Goal: Transaction & Acquisition: Subscribe to service/newsletter

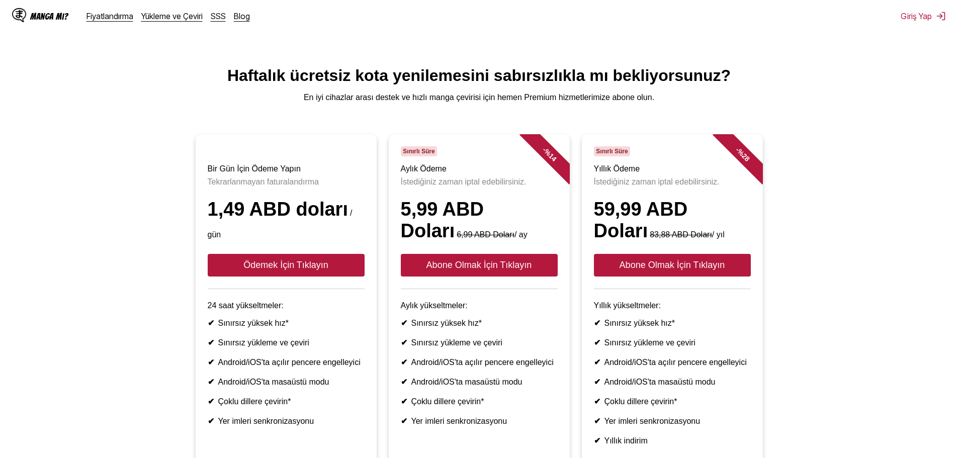
drag, startPoint x: 902, startPoint y: 70, endPoint x: 900, endPoint y: 63, distance: 6.7
click at [903, 68] on h1 "Haftalık ücretsiz kota yenilemesini sabırsızlıkla mı bekliyorsunuz?" at bounding box center [479, 75] width 942 height 19
click at [913, 20] on font "Giriş Yap" at bounding box center [916, 16] width 31 height 10
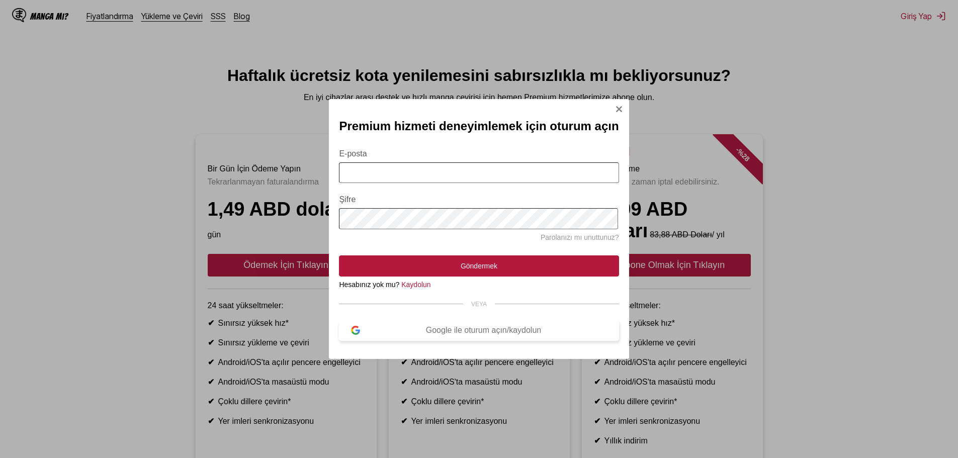
click at [451, 334] on font "Google ile oturum açın/kaydolun" at bounding box center [483, 330] width 115 height 9
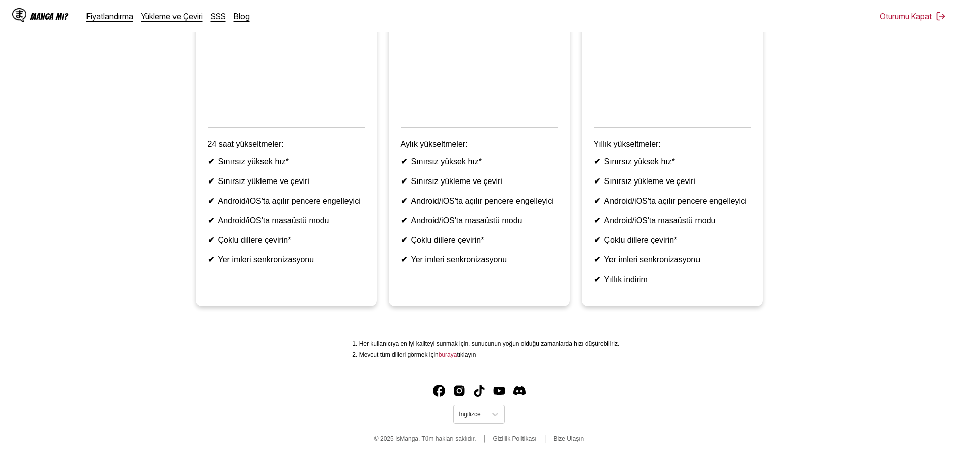
scroll to position [234, 0]
click at [450, 356] on font "buraya" at bounding box center [448, 355] width 19 height 7
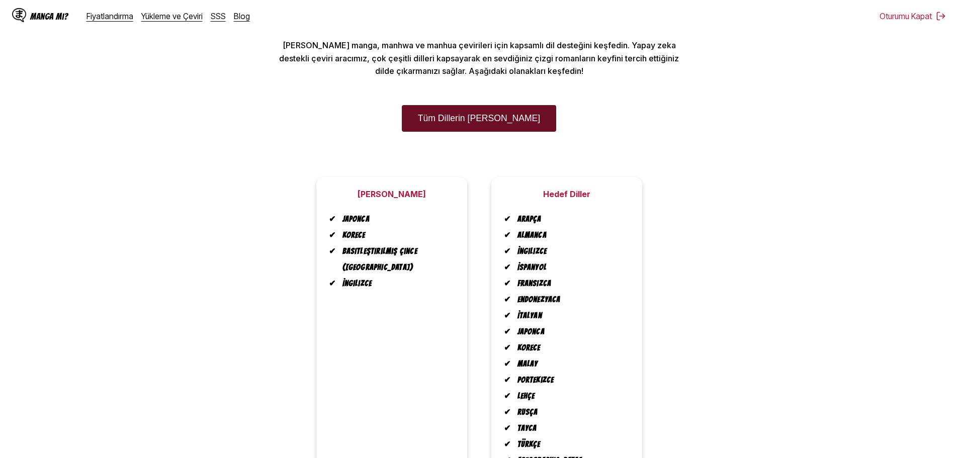
scroll to position [50, 0]
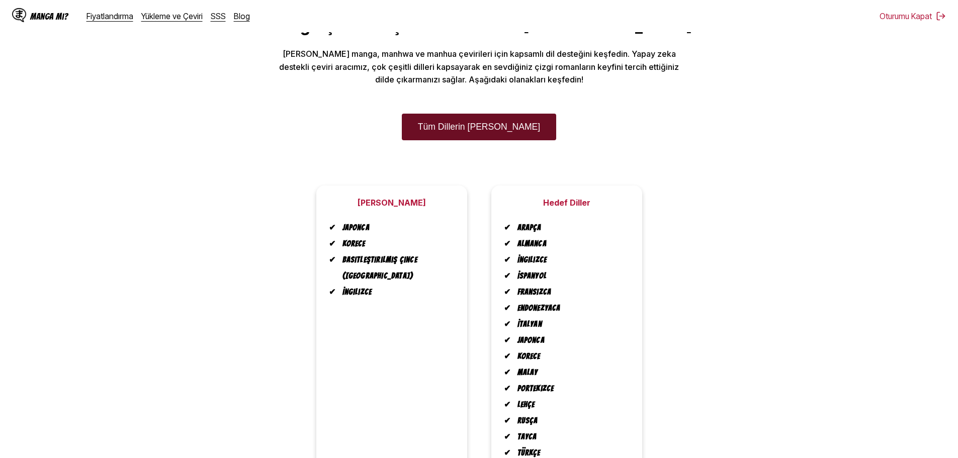
click at [475, 128] on font "Tüm Dillerin [PERSON_NAME]" at bounding box center [479, 127] width 122 height 10
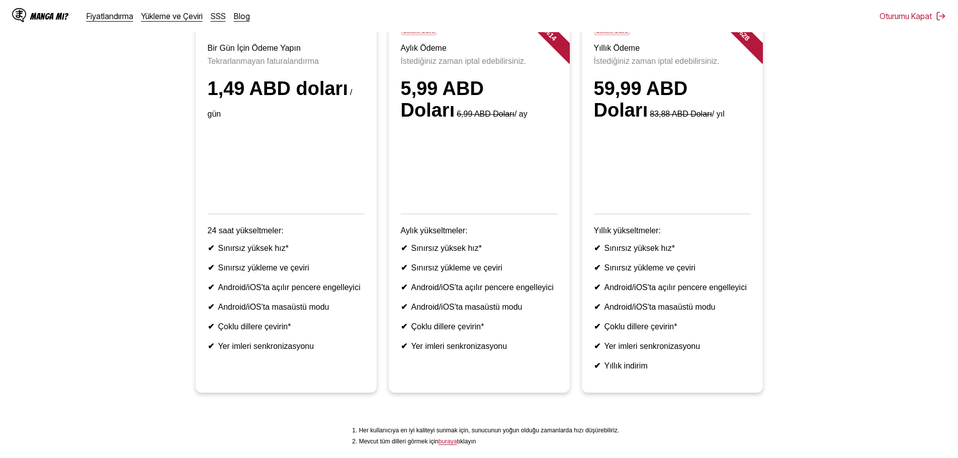
scroll to position [234, 0]
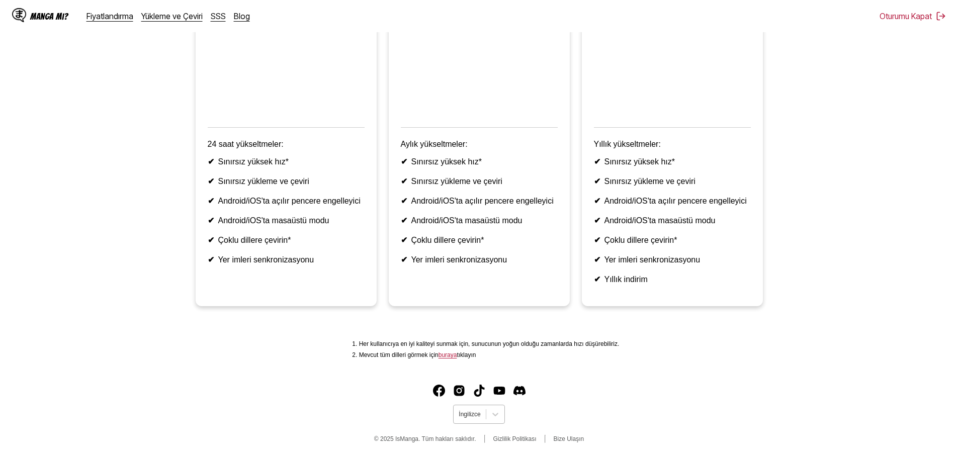
click at [479, 414] on div at bounding box center [470, 414] width 22 height 9
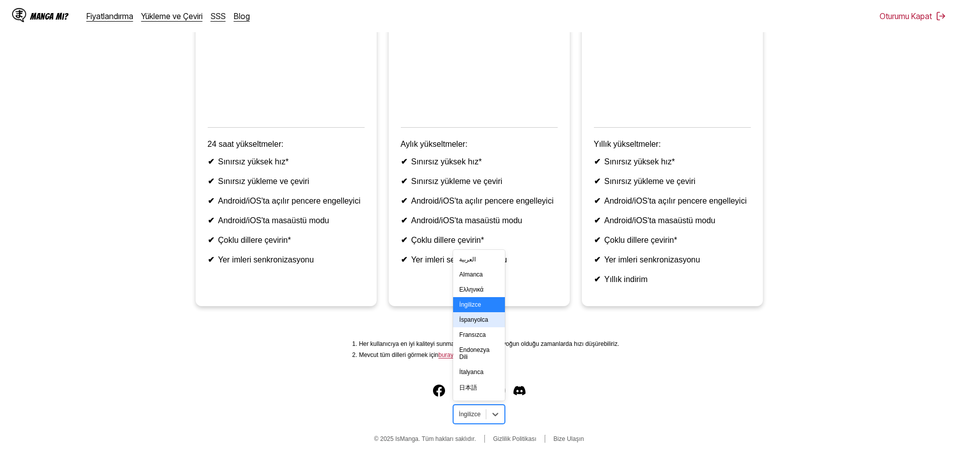
scroll to position [175, 0]
click at [481, 345] on div "Türkçe" at bounding box center [478, 342] width 51 height 15
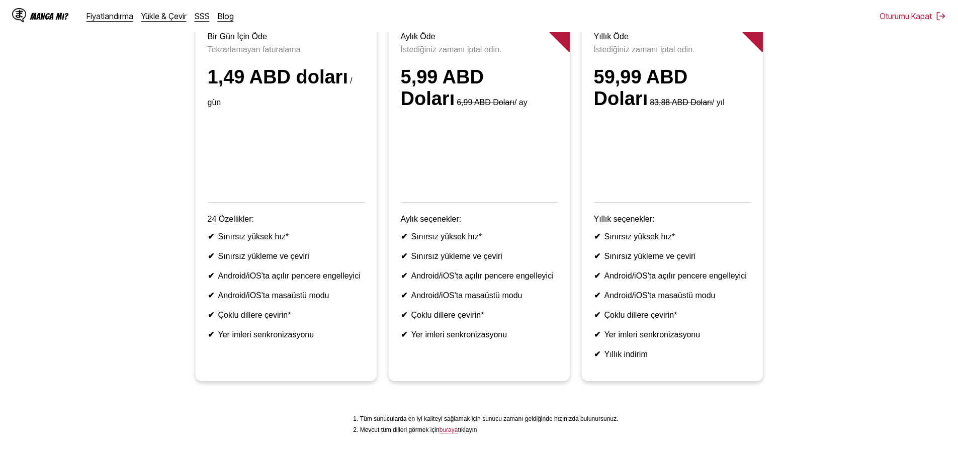
scroll to position [83, 0]
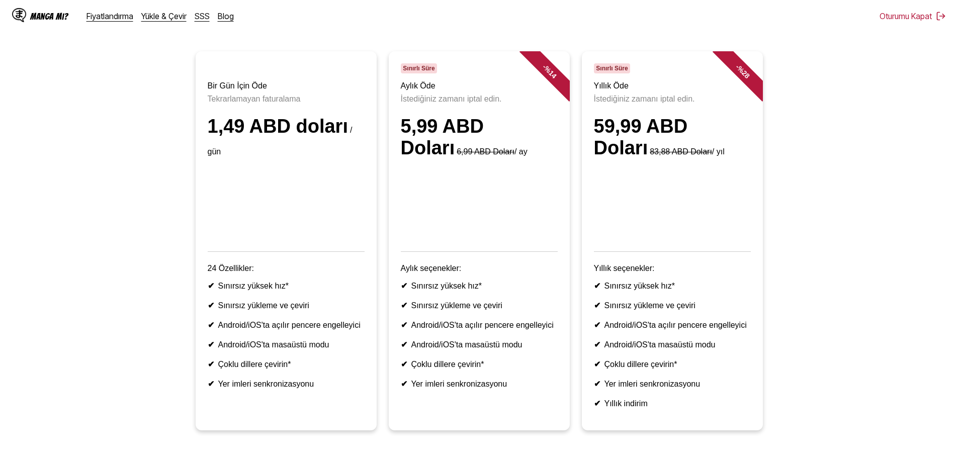
click at [451, 273] on font "Aylık seçenekler:" at bounding box center [431, 268] width 61 height 9
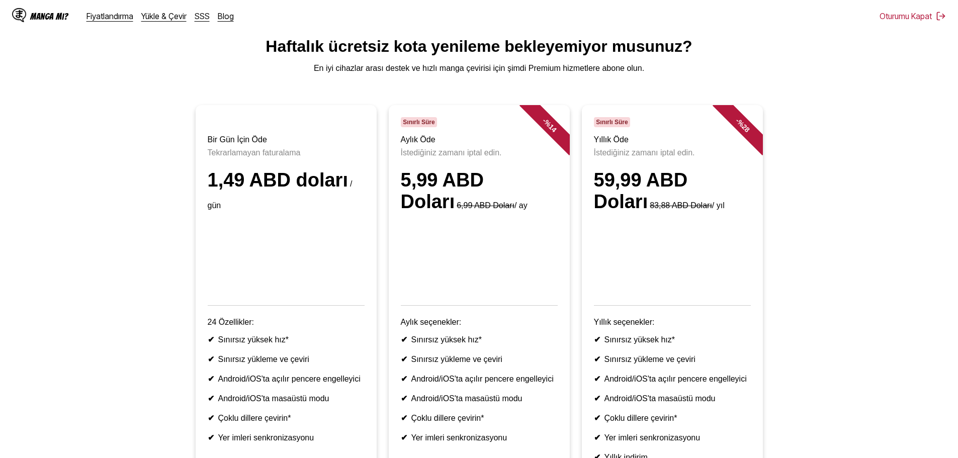
scroll to position [0, 0]
